Goal: Task Accomplishment & Management: Use online tool/utility

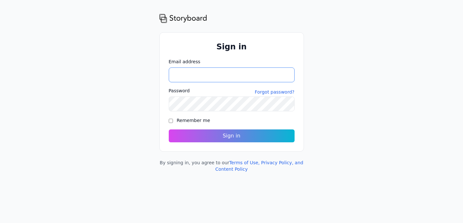
click at [183, 79] on input "Email address" at bounding box center [232, 74] width 126 height 15
type input "**********"
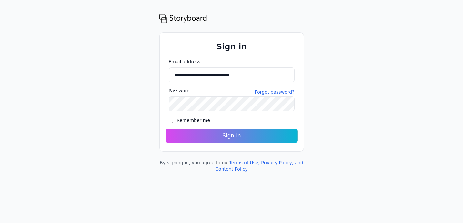
click at [188, 132] on button "Sign in" at bounding box center [231, 136] width 132 height 14
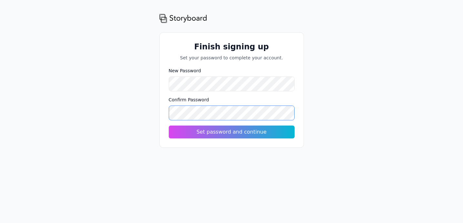
click at [169, 125] on button "Set password and continue" at bounding box center [232, 131] width 126 height 13
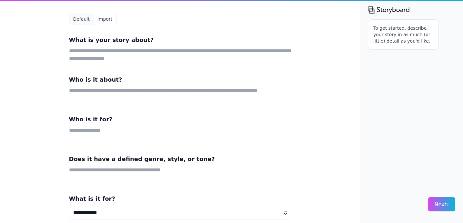
click at [292, 136] on div "**********" at bounding box center [180, 111] width 248 height 223
click at [120, 57] on textarea at bounding box center [180, 54] width 222 height 15
click at [161, 58] on textarea at bounding box center [180, 54] width 222 height 15
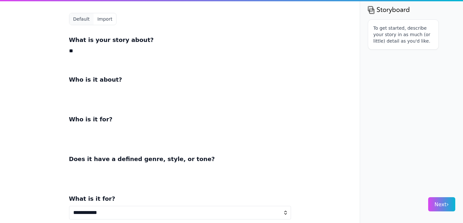
type textarea "*"
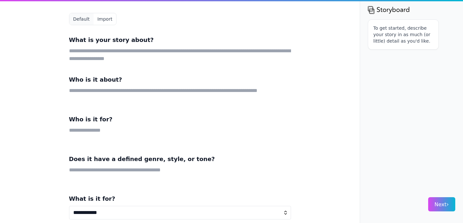
type textarea "*"
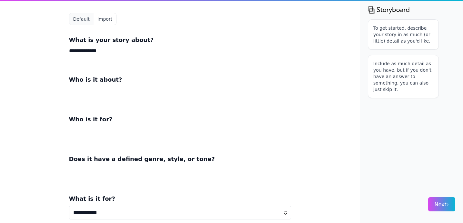
click at [132, 53] on textarea "**********" at bounding box center [180, 54] width 222 height 15
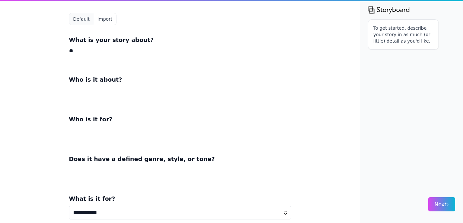
type textarea "*"
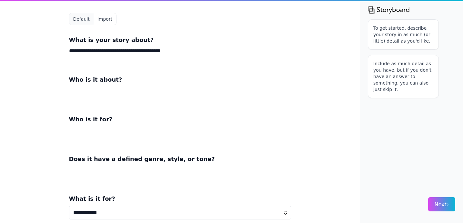
type textarea "**********"
click at [102, 91] on textarea at bounding box center [180, 94] width 222 height 15
type textarea "**********"
click at [139, 131] on textarea at bounding box center [180, 133] width 222 height 15
type textarea "*"
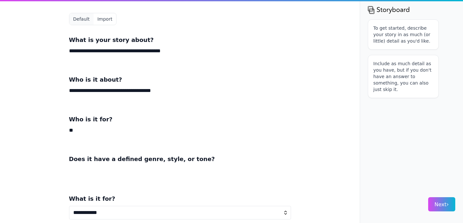
type textarea "*"
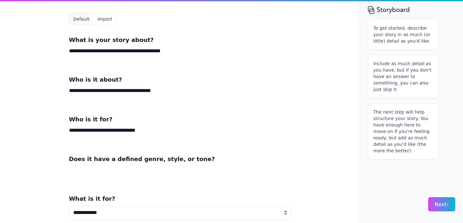
type textarea "**********"
click at [105, 176] on textarea at bounding box center [180, 173] width 222 height 15
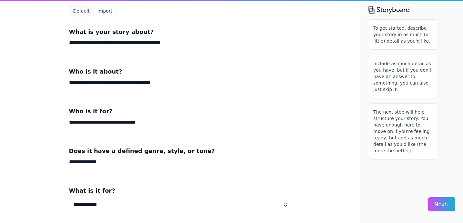
click at [118, 169] on textarea "**********" at bounding box center [180, 165] width 222 height 15
type textarea "**********"
click at [126, 202] on select "**********" at bounding box center [180, 205] width 222 height 14
click at [449, 203] on button "Next ›" at bounding box center [441, 204] width 27 height 14
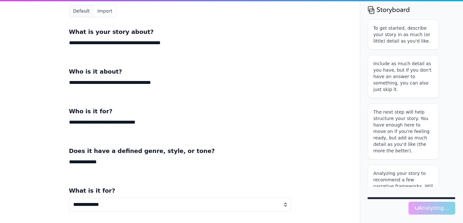
scroll to position [21, 0]
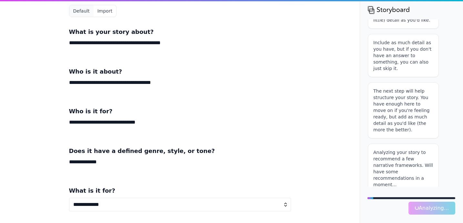
click at [142, 83] on textarea "**********" at bounding box center [180, 86] width 222 height 15
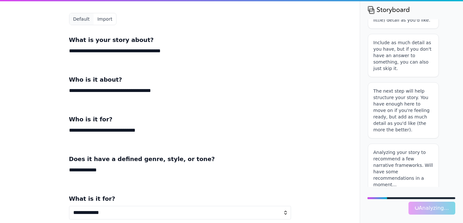
scroll to position [8, 0]
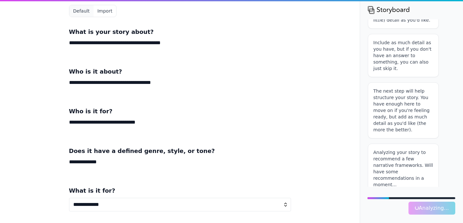
click at [248, 199] on select "**********" at bounding box center [180, 205] width 222 height 14
click at [247, 202] on select "**********" at bounding box center [180, 205] width 222 height 14
select select "*"
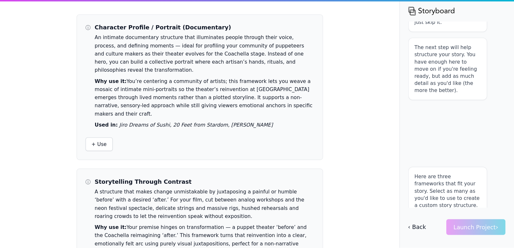
scroll to position [21, 0]
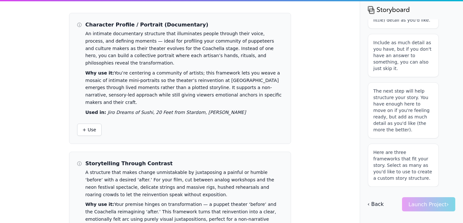
click at [321, 125] on div "ⓘ Character Profile / Portrait (Documentary) An intimate documentary structure …" at bounding box center [231, 111] width 463 height 223
click at [298, 159] on div "ⓘ Character Profile / Portrait (Documentary) An intimate documentary structure …" at bounding box center [180, 111] width 248 height 223
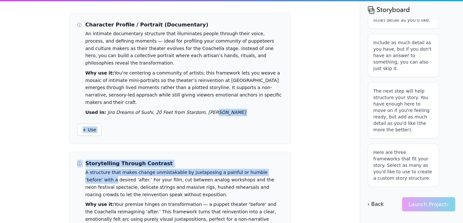
drag, startPoint x: 298, startPoint y: 159, endPoint x: 299, endPoint y: 100, distance: 59.3
click at [299, 100] on div "ⓘ Character Profile / Portrait (Documentary) An intimate documentary structure …" at bounding box center [180, 111] width 248 height 223
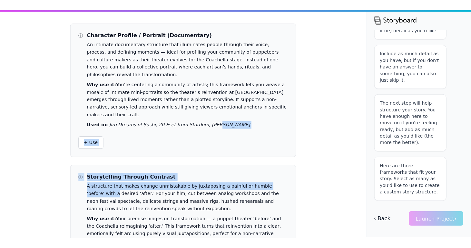
scroll to position [0, 0]
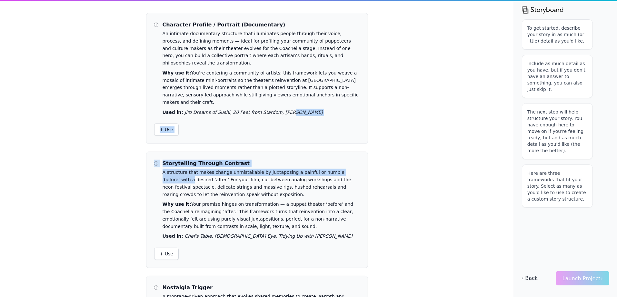
click at [428, 127] on div "ⓘ Character Profile / Portrait (Documentary) An intimate documentary structure …" at bounding box center [308, 148] width 617 height 297
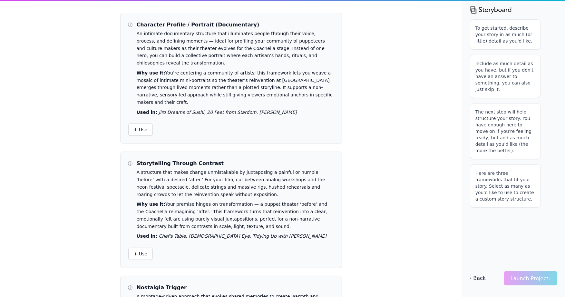
drag, startPoint x: 405, startPoint y: 210, endPoint x: 405, endPoint y: 91, distance: 118.6
click at [405, 91] on div "ⓘ Character Profile / Portrait (Documentary) An intimate documentary structure …" at bounding box center [282, 148] width 565 height 297
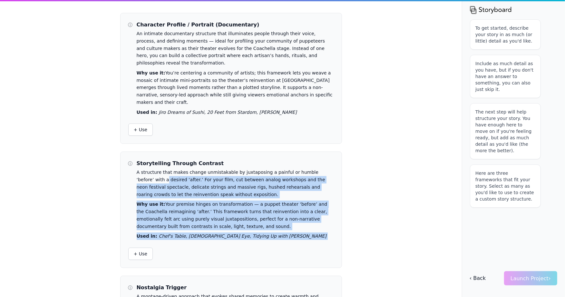
drag, startPoint x: 379, startPoint y: 232, endPoint x: 376, endPoint y: 158, distance: 74.2
click at [376, 158] on div "ⓘ Character Profile / Portrait (Documentary) An intimate documentary structure …" at bounding box center [282, 148] width 565 height 297
click at [387, 174] on div "ⓘ Character Profile / Portrait (Documentary) An intimate documentary structure …" at bounding box center [282, 148] width 565 height 297
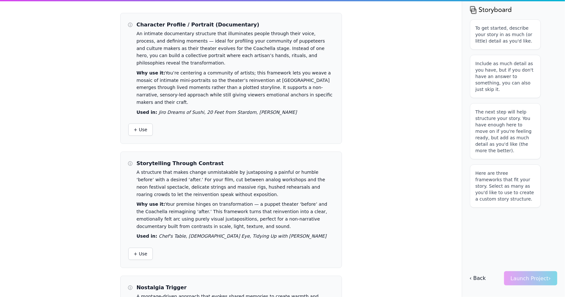
click at [391, 222] on div "ⓘ Character Profile / Portrait (Documentary) An intimate documentary structure …" at bounding box center [282, 148] width 565 height 297
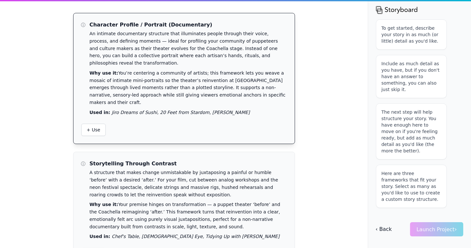
click at [219, 107] on div "ⓘ Character Profile / Portrait (Documentary) An intimate documentary structure …" at bounding box center [183, 78] width 221 height 130
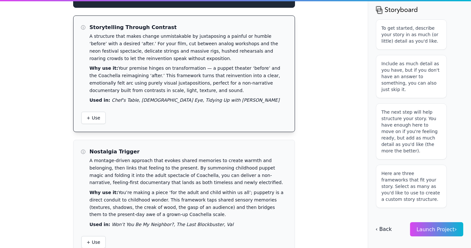
scroll to position [141, 0]
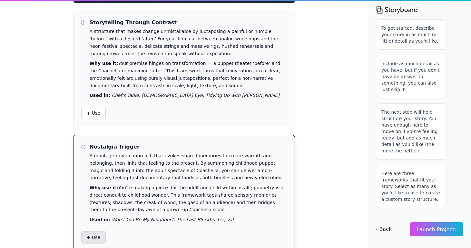
click at [96, 222] on span "+ Use" at bounding box center [94, 237] width 14 height 6
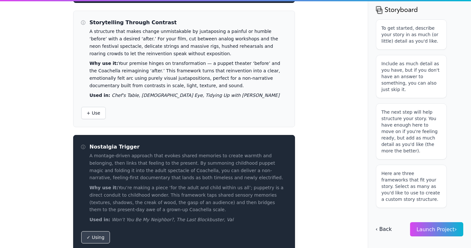
click at [435, 222] on span "Launch Project ›" at bounding box center [436, 229] width 40 height 6
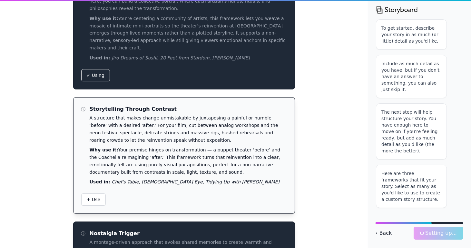
scroll to position [54, 0]
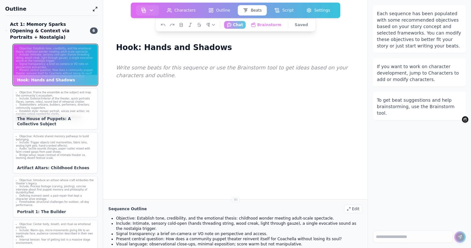
click at [95, 9] on icon at bounding box center [95, 9] width 5 height 8
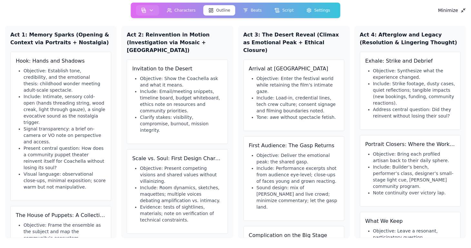
click at [95, 9] on div "Minimize" at bounding box center [235, 12] width 461 height 8
click at [179, 22] on div "Act 1: Memory Sparks (Opening & Context via Portraits + Nostalgia) Hook: Hands …" at bounding box center [235, 132] width 461 height 222
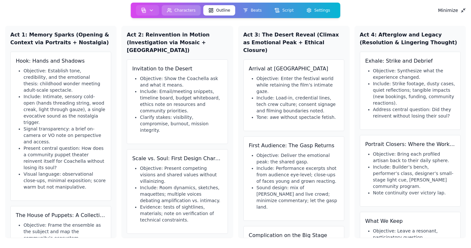
click at [187, 8] on button "Characters" at bounding box center [181, 10] width 39 height 10
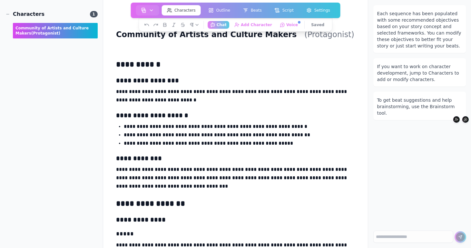
scroll to position [14, 0]
click at [205, 103] on p "**********" at bounding box center [235, 95] width 239 height 17
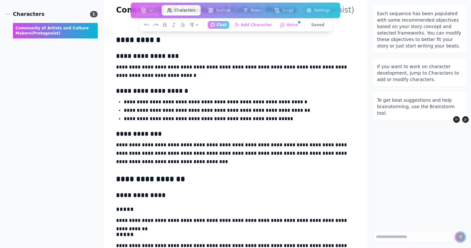
scroll to position [39, 0]
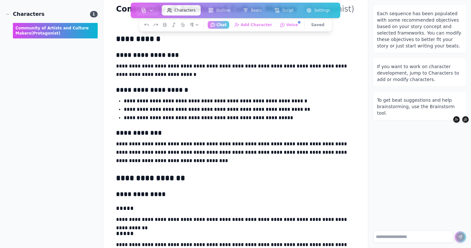
click at [416, 222] on textarea at bounding box center [413, 236] width 80 height 12
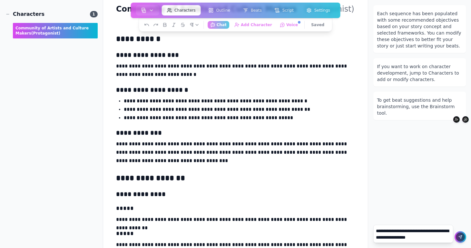
type textarea "**********"
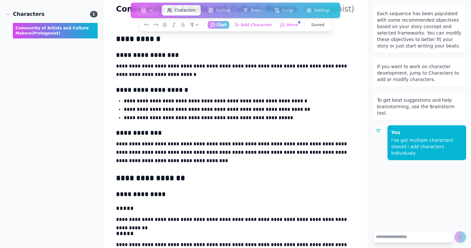
click at [452, 192] on div "Each sequence has been populated with some recommended objectives based on your…" at bounding box center [419, 112] width 103 height 225
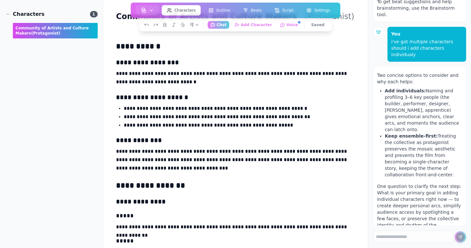
scroll to position [0, 0]
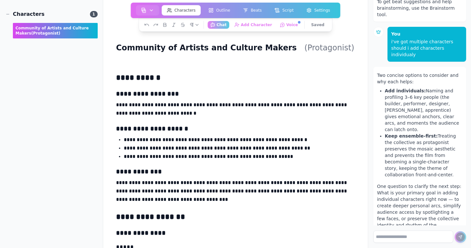
click at [401, 222] on textarea at bounding box center [413, 236] width 80 height 12
click at [416, 222] on textarea at bounding box center [413, 236] width 80 height 12
click at [362, 218] on main "**********" at bounding box center [235, 124] width 265 height 248
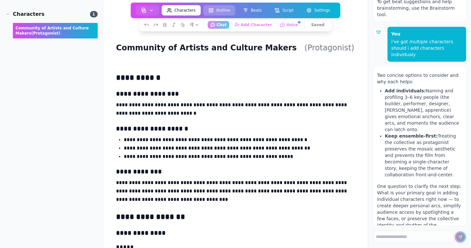
click at [222, 8] on button "Outline" at bounding box center [219, 10] width 32 height 10
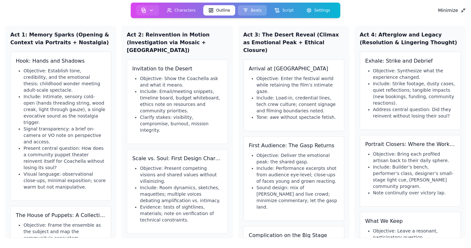
click at [252, 11] on button "Beats" at bounding box center [252, 10] width 29 height 10
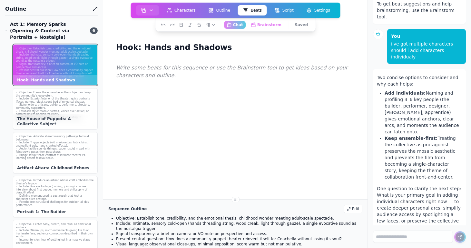
scroll to position [98, 0]
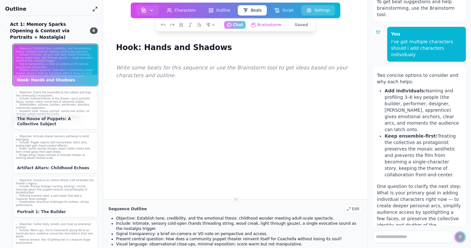
click at [317, 12] on button "Settings" at bounding box center [318, 10] width 34 height 10
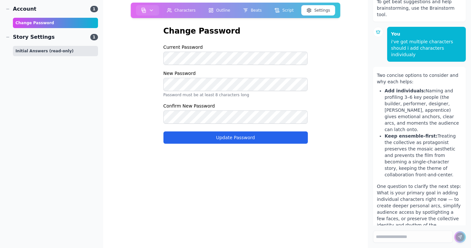
click at [70, 51] on div "Initial Answers (read-only)" at bounding box center [55, 51] width 85 height 10
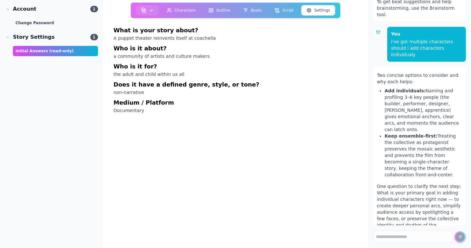
click at [151, 107] on h3 "Medium / Platform" at bounding box center [235, 102] width 244 height 9
click at [96, 37] on span "1" at bounding box center [94, 37] width 8 height 6
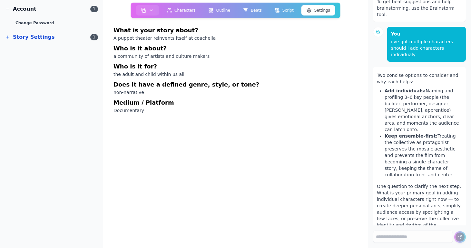
click at [96, 37] on span "1" at bounding box center [94, 37] width 8 height 6
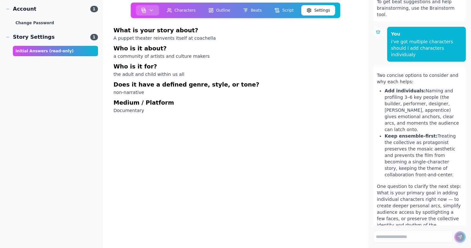
click at [153, 8] on icon "button" at bounding box center [151, 10] width 5 height 5
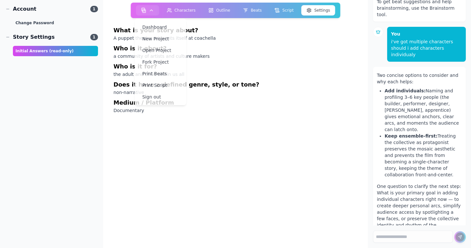
click at [225, 45] on h3 "Who is it about?" at bounding box center [235, 48] width 244 height 9
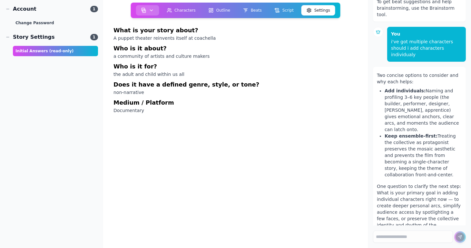
click at [147, 9] on button "button" at bounding box center [147, 10] width 23 height 10
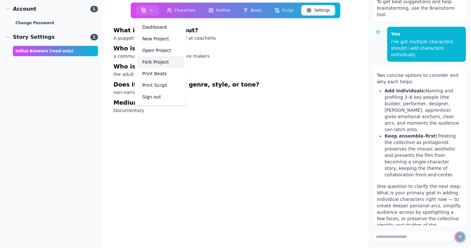
click at [159, 65] on link "Fork Project" at bounding box center [160, 62] width 46 height 12
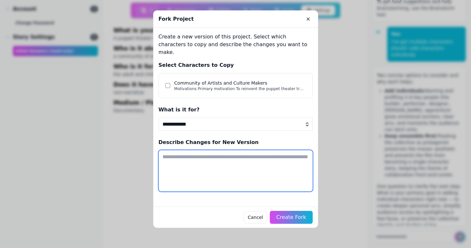
click at [252, 171] on textarea at bounding box center [236, 170] width 154 height 41
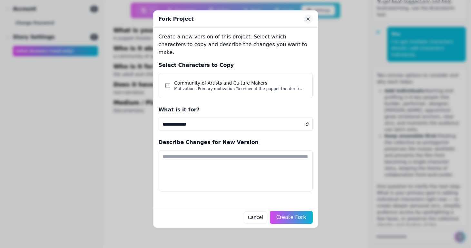
click at [304, 18] on button "Close" at bounding box center [308, 19] width 9 height 9
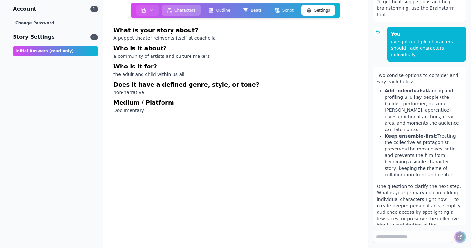
click at [179, 11] on button "Characters" at bounding box center [181, 10] width 39 height 10
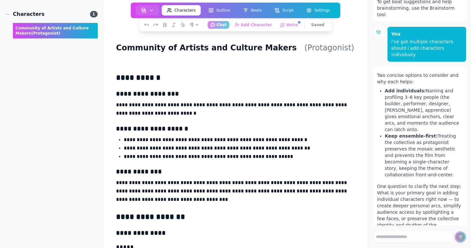
click at [179, 11] on button "Characters" at bounding box center [181, 10] width 39 height 10
click at [150, 13] on button "button" at bounding box center [147, 10] width 23 height 10
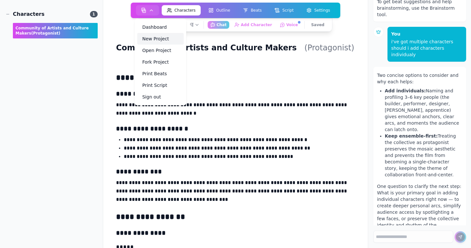
click at [158, 42] on link "New Project" at bounding box center [160, 39] width 46 height 12
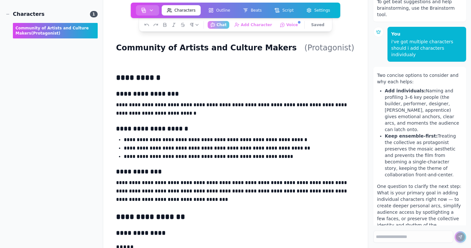
click at [152, 8] on icon "button" at bounding box center [151, 10] width 5 height 5
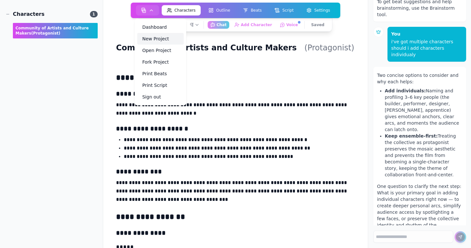
click at [151, 39] on link "New Project" at bounding box center [160, 39] width 46 height 12
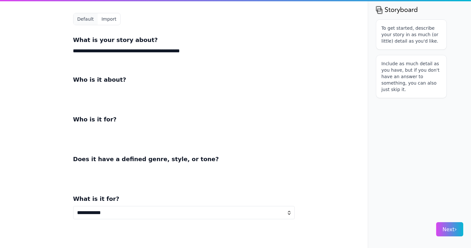
type textarea "**********"
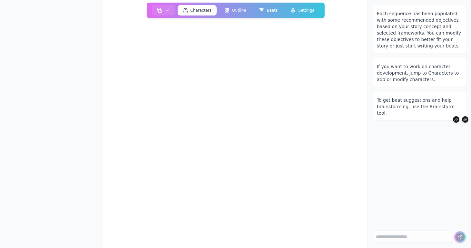
click at [263, 61] on div at bounding box center [184, 124] width 368 height 248
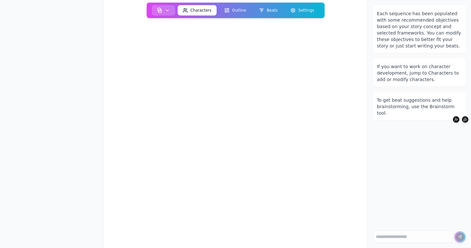
click at [170, 13] on button "button" at bounding box center [163, 10] width 23 height 10
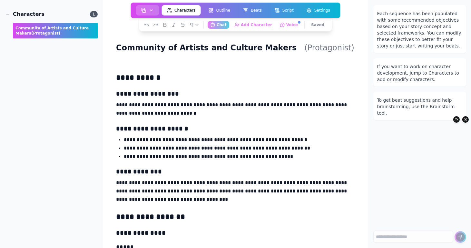
click at [145, 9] on img "button" at bounding box center [143, 10] width 5 height 5
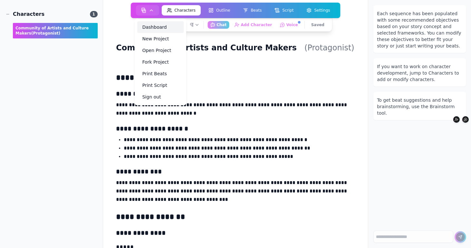
click at [157, 29] on link "Dashboard" at bounding box center [160, 27] width 46 height 12
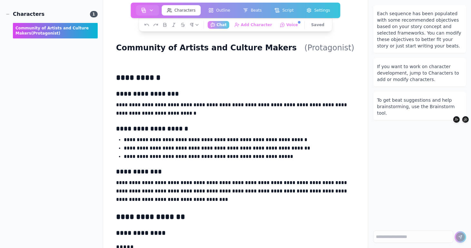
click at [33, 65] on aside "Characters 1 Community of Artists and Culture Makers (protagonist)" at bounding box center [51, 124] width 103 height 248
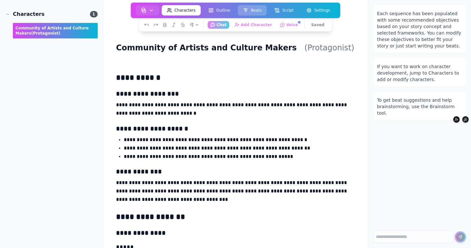
click at [249, 8] on button "Beats" at bounding box center [252, 10] width 29 height 10
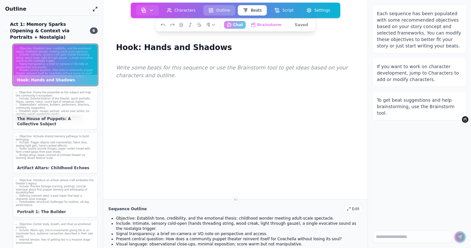
click at [220, 9] on button "Outline" at bounding box center [219, 10] width 32 height 10
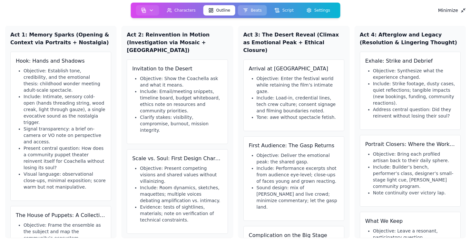
click at [250, 9] on button "Beats" at bounding box center [252, 10] width 29 height 10
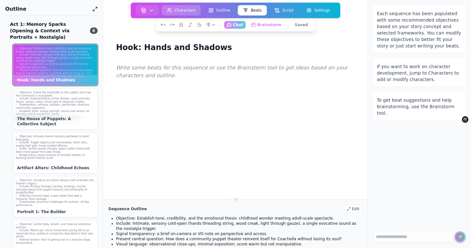
click at [186, 8] on button "Characters" at bounding box center [181, 10] width 39 height 10
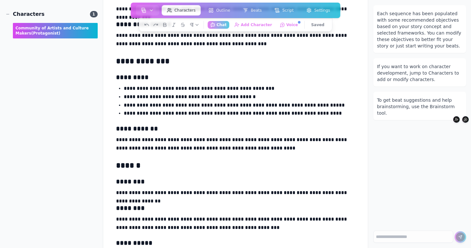
scroll to position [275, 0]
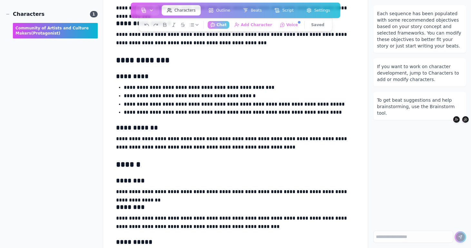
click at [234, 90] on p "**********" at bounding box center [239, 87] width 231 height 8
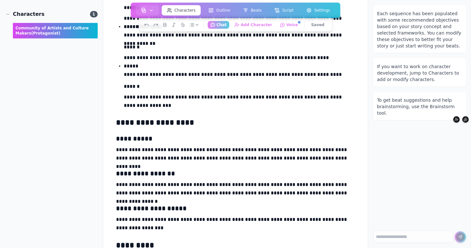
scroll to position [1007, 0]
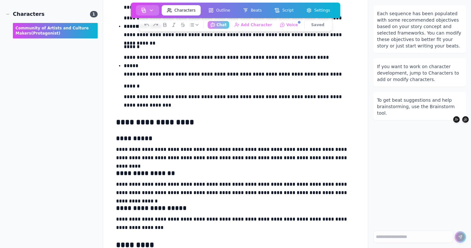
click at [152, 12] on icon "button" at bounding box center [151, 10] width 5 height 5
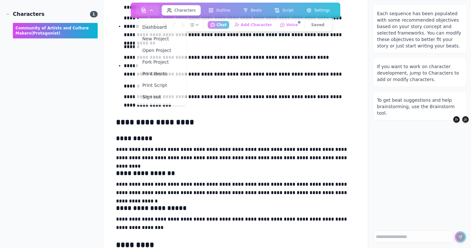
click at [226, 97] on p "**********" at bounding box center [239, 101] width 231 height 17
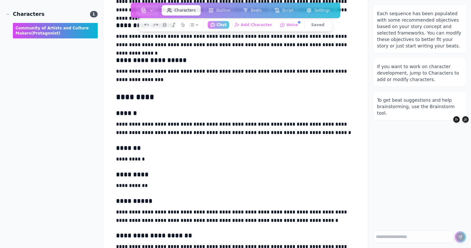
scroll to position [1155, 0]
click at [62, 173] on aside "Characters 1 Community of Artists and Culture Makers (protagonist)" at bounding box center [51, 124] width 103 height 248
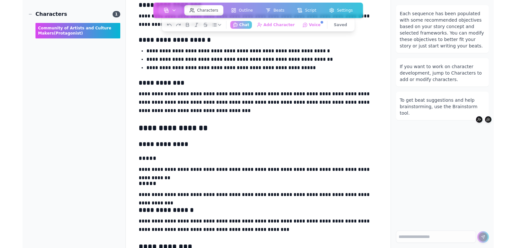
scroll to position [0, 0]
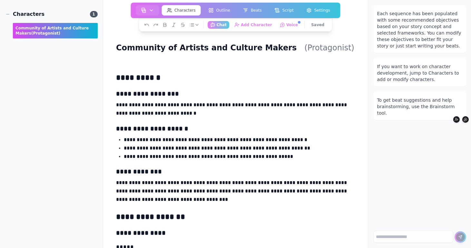
click at [325, 48] on div "Community of Artists and Culture Makers (protagonist)" at bounding box center [235, 47] width 244 height 13
